Goal: Task Accomplishment & Management: Complete application form

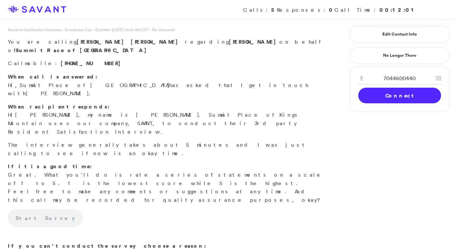
click at [399, 97] on link "Connect" at bounding box center [399, 96] width 83 height 16
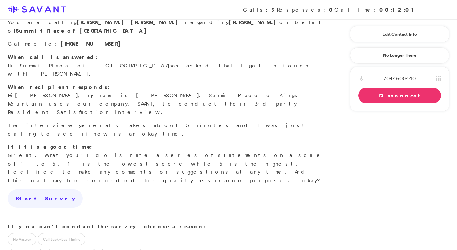
scroll to position [25, 0]
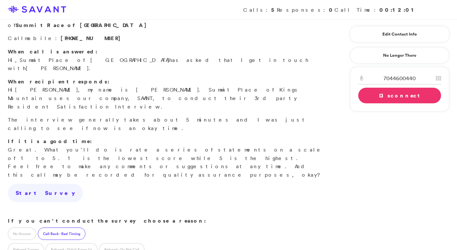
click at [58, 228] on label "Call Back - Bad Timing" at bounding box center [62, 234] width 48 height 12
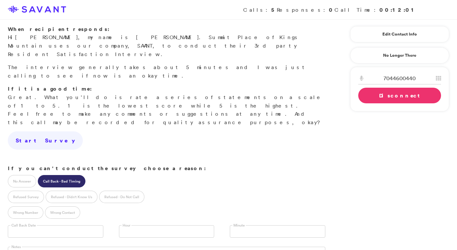
scroll to position [91, 0]
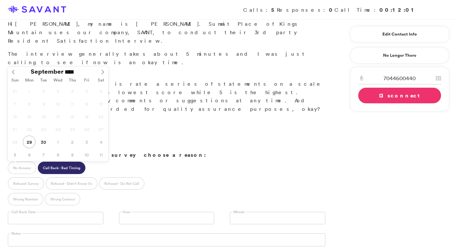
click at [77, 212] on input "text" at bounding box center [56, 218] width 96 height 12
click at [103, 72] on icon at bounding box center [102, 72] width 5 height 5
type input "**********"
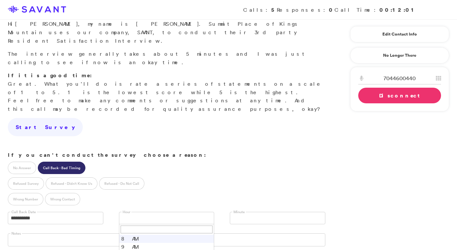
click at [148, 212] on link at bounding box center [167, 218] width 96 height 12
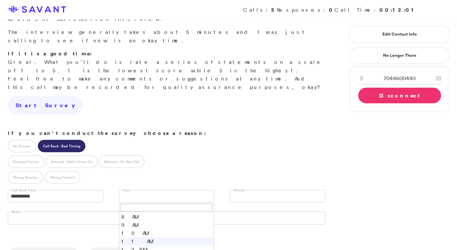
scroll to position [11, 0]
click at [399, 96] on link "Disconnect" at bounding box center [399, 96] width 83 height 16
